Goal: Task Accomplishment & Management: Manage account settings

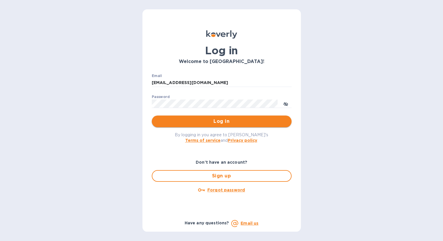
click at [212, 118] on span "Log in" at bounding box center [221, 121] width 131 height 7
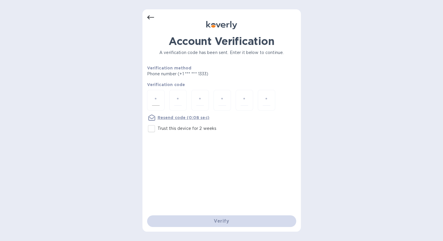
click at [156, 98] on input "number" at bounding box center [156, 100] width 8 height 11
type input "3"
type input "2"
type input "8"
type input "4"
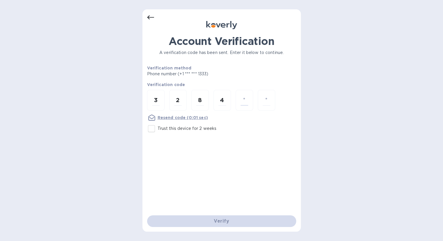
type input "7"
type input "6"
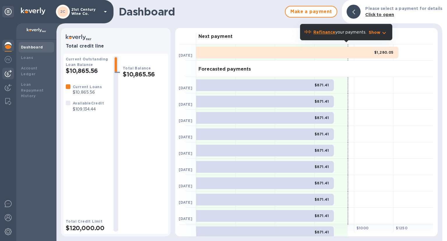
click at [6, 74] on img at bounding box center [8, 73] width 7 height 7
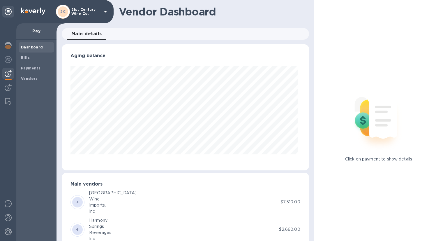
scroll to position [126, 245]
click at [33, 57] on span "Bills" at bounding box center [36, 58] width 31 height 6
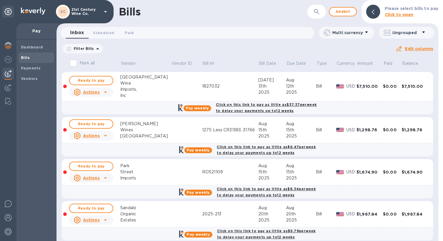
scroll to position [58, 0]
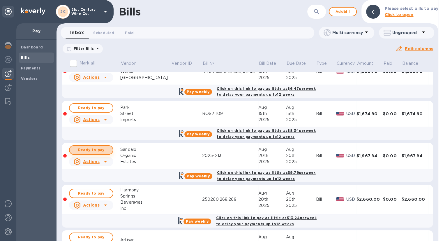
click at [104, 149] on span "Ready to pay" at bounding box center [91, 149] width 34 height 7
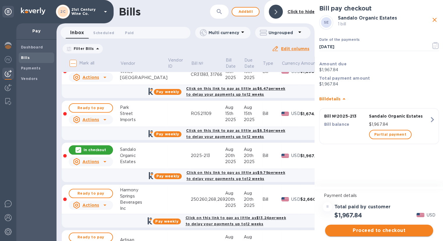
click at [397, 232] on span "Proceed to checkout" at bounding box center [379, 230] width 99 height 7
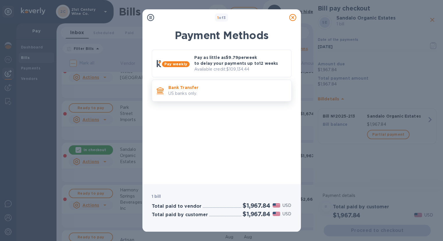
click at [196, 88] on p "Bank Transfer" at bounding box center [227, 87] width 118 height 6
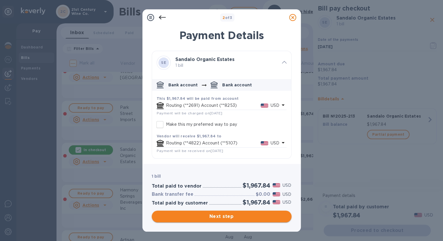
click at [238, 215] on span "Next step" at bounding box center [221, 216] width 131 height 7
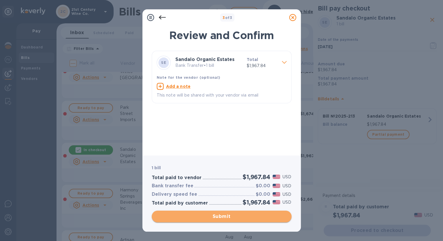
click at [222, 216] on span "Submit" at bounding box center [221, 216] width 131 height 7
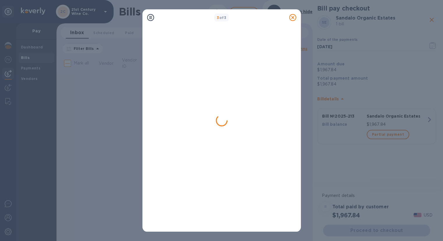
scroll to position [0, 0]
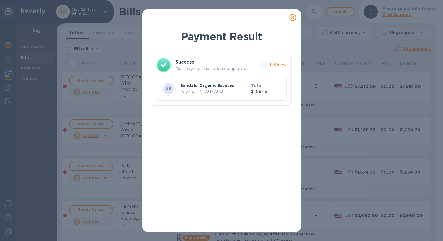
click at [292, 18] on icon at bounding box center [292, 17] width 7 height 7
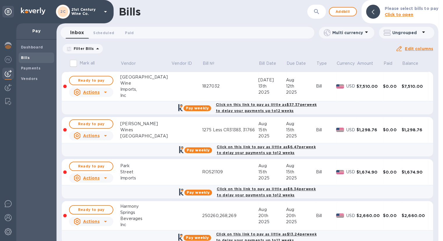
click at [106, 177] on icon at bounding box center [105, 177] width 3 height 1
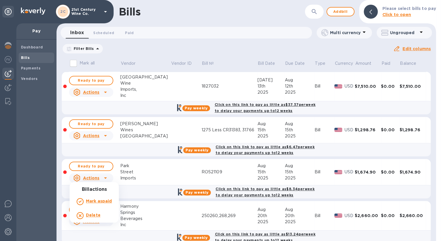
click at [101, 215] on div "Delete" at bounding box center [94, 215] width 38 height 9
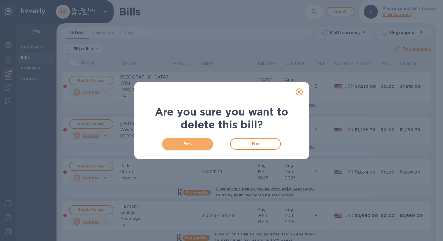
click at [197, 142] on span "Yes" at bounding box center [188, 143] width 42 height 7
